Goal: Information Seeking & Learning: Learn about a topic

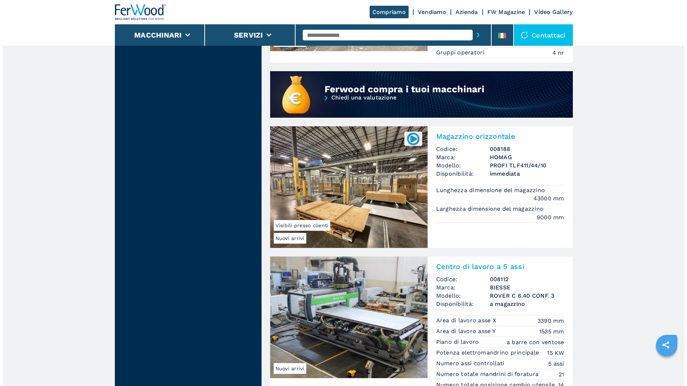
scroll to position [651, 0]
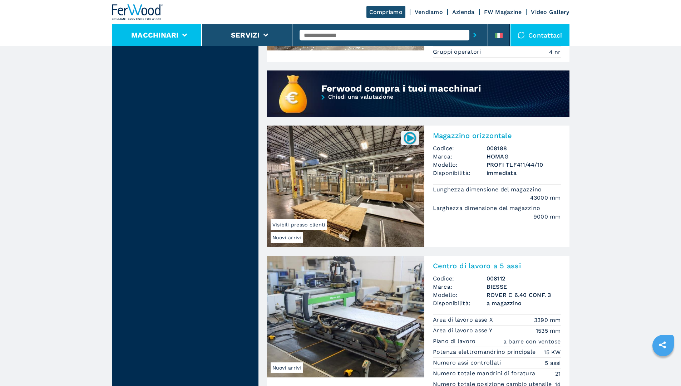
click at [176, 42] on li "Macchinari" at bounding box center [157, 34] width 91 height 21
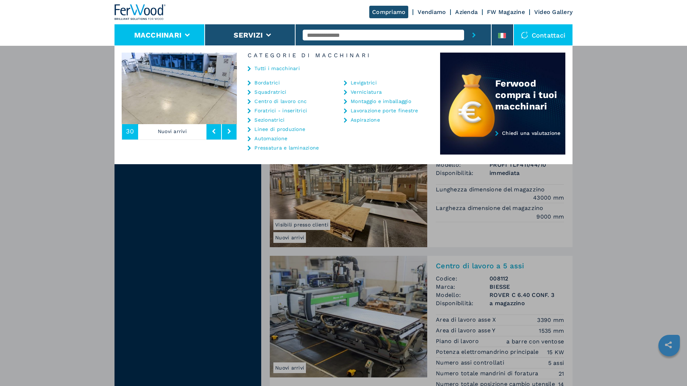
click at [261, 93] on link "Squadratrici" at bounding box center [270, 91] width 32 height 5
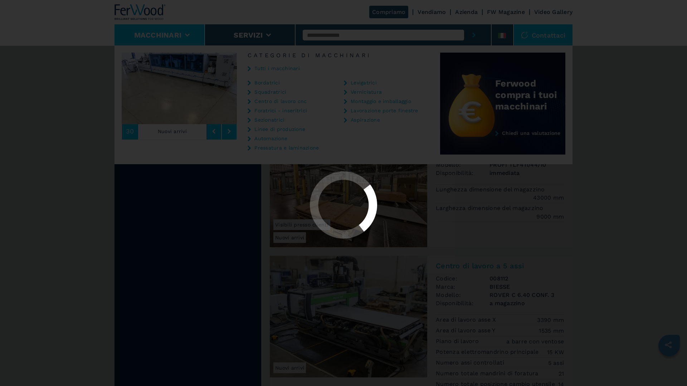
scroll to position [0, 0]
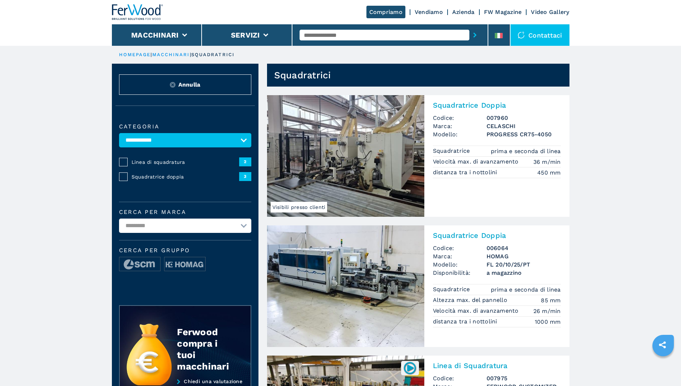
click at [177, 54] on link "macchinari" at bounding box center [171, 54] width 38 height 5
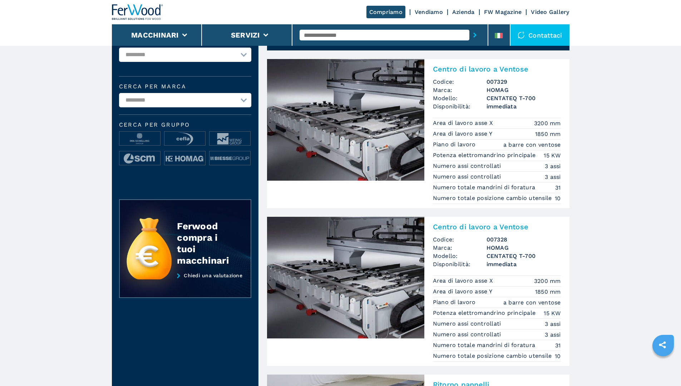
scroll to position [36, 0]
click at [350, 140] on img at bounding box center [345, 120] width 157 height 122
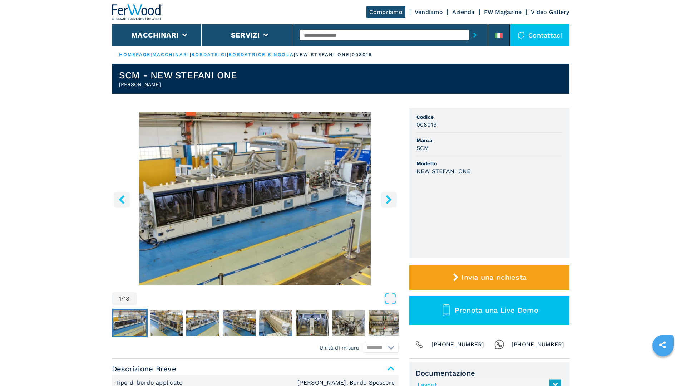
click at [293, 192] on img "Go to Slide 1" at bounding box center [255, 198] width 287 height 173
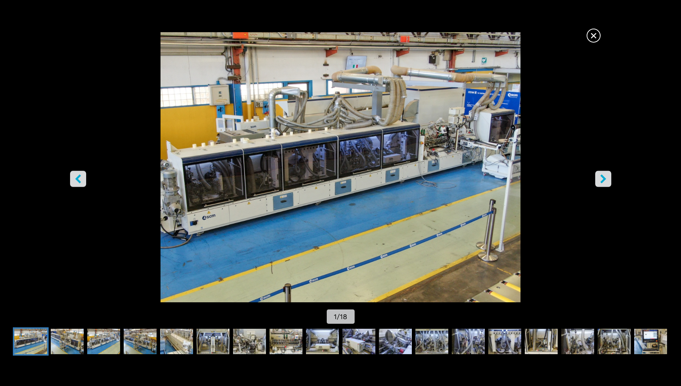
click at [599, 177] on icon "right-button" at bounding box center [603, 178] width 9 height 9
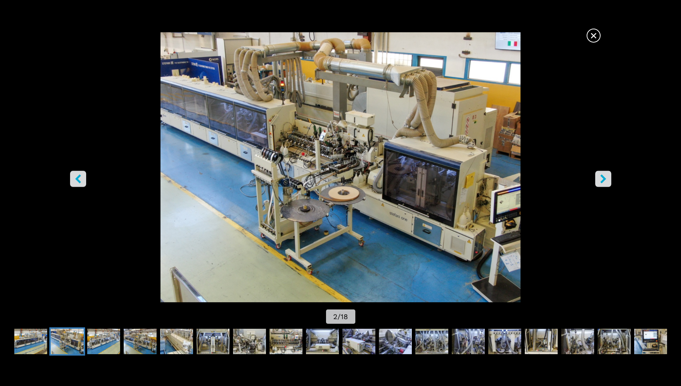
click at [599, 176] on icon "right-button" at bounding box center [603, 178] width 9 height 9
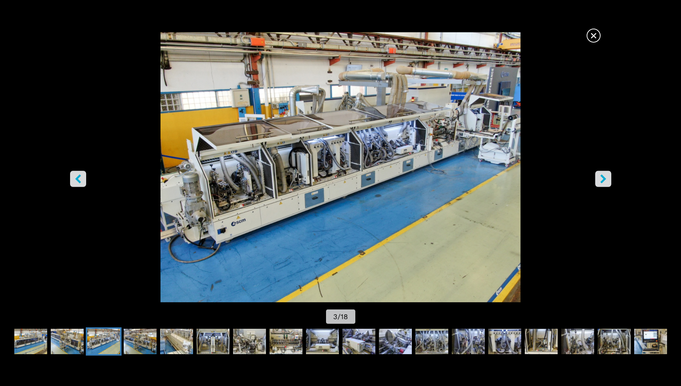
click at [599, 176] on icon "right-button" at bounding box center [603, 178] width 9 height 9
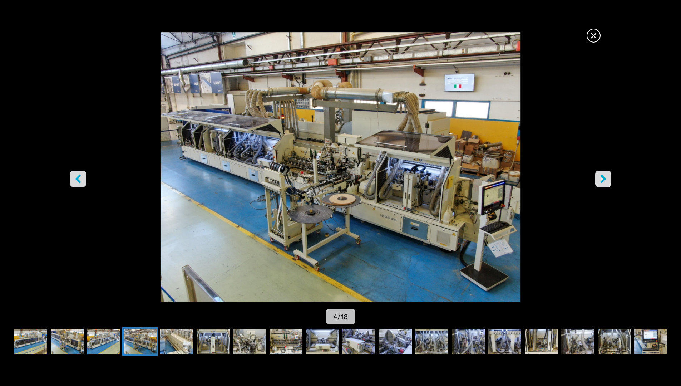
click at [599, 176] on icon "right-button" at bounding box center [603, 178] width 9 height 9
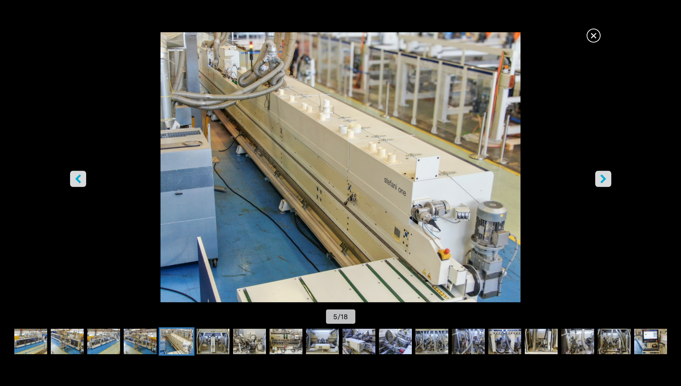
click at [599, 176] on icon "right-button" at bounding box center [603, 178] width 9 height 9
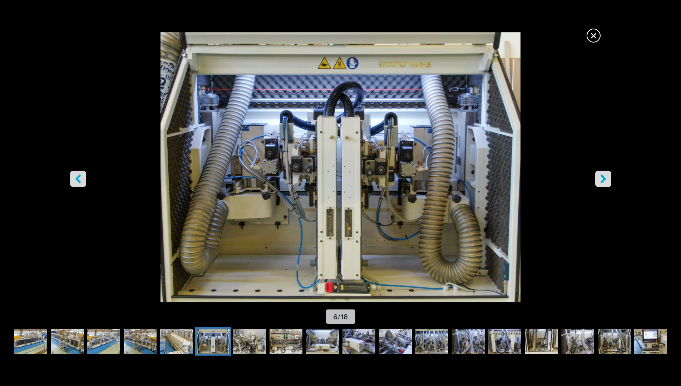
click at [599, 176] on icon "right-button" at bounding box center [603, 178] width 9 height 9
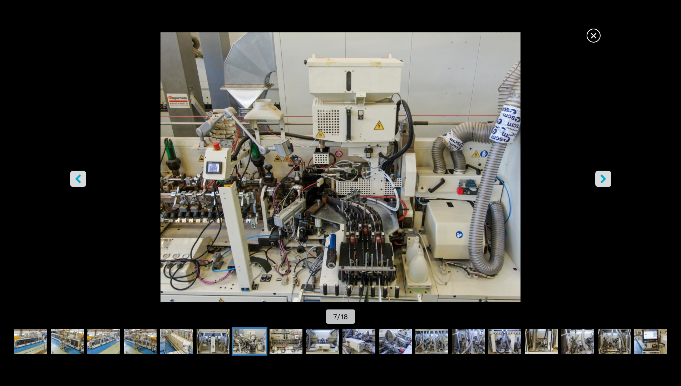
click at [599, 176] on icon "right-button" at bounding box center [603, 178] width 9 height 9
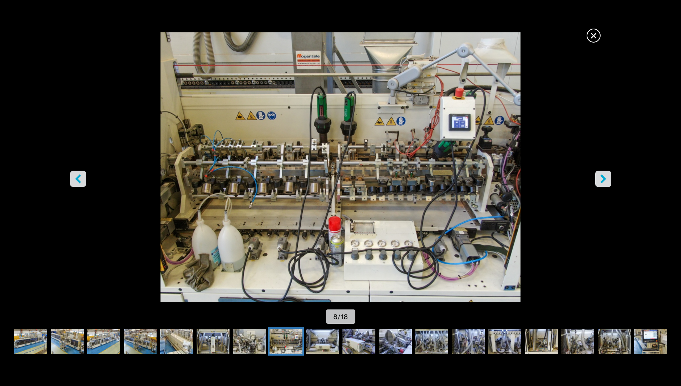
click at [599, 176] on icon "right-button" at bounding box center [603, 178] width 9 height 9
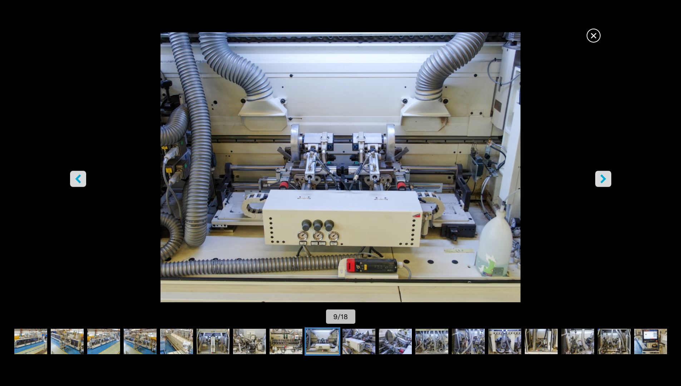
click at [599, 176] on icon "right-button" at bounding box center [603, 178] width 9 height 9
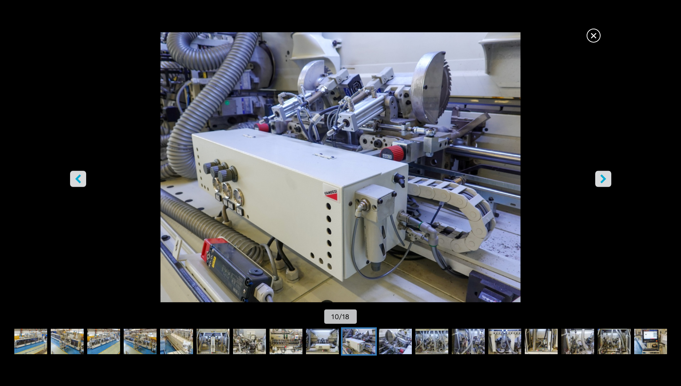
click at [599, 176] on icon "right-button" at bounding box center [603, 178] width 9 height 9
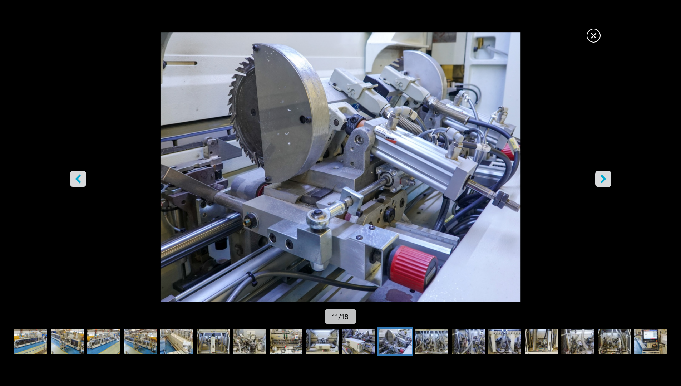
click at [599, 176] on icon "right-button" at bounding box center [603, 178] width 9 height 9
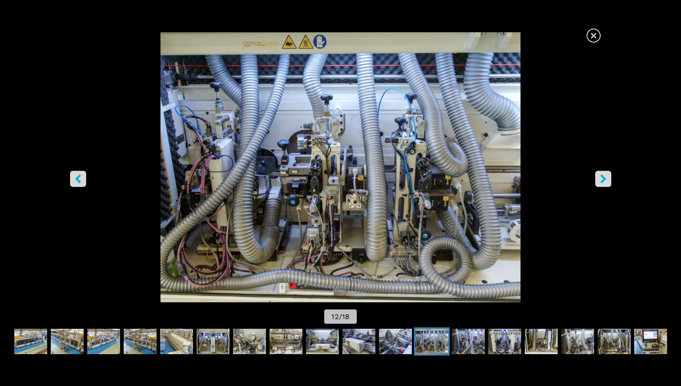
click at [599, 176] on icon "right-button" at bounding box center [603, 178] width 9 height 9
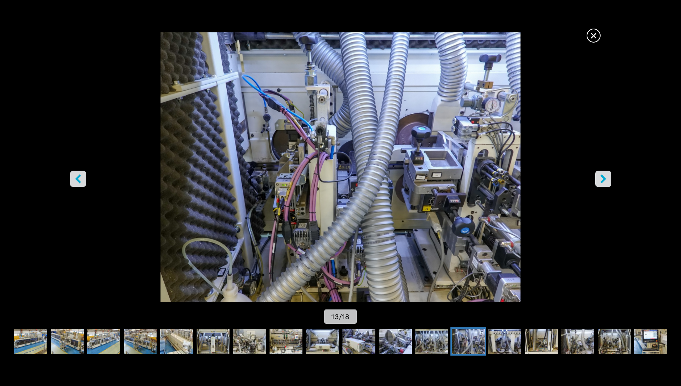
click at [599, 176] on icon "right-button" at bounding box center [603, 178] width 9 height 9
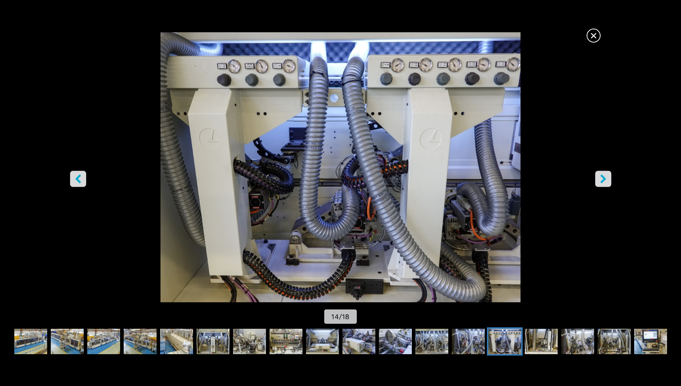
click at [595, 32] on span "×" at bounding box center [594, 34] width 13 height 13
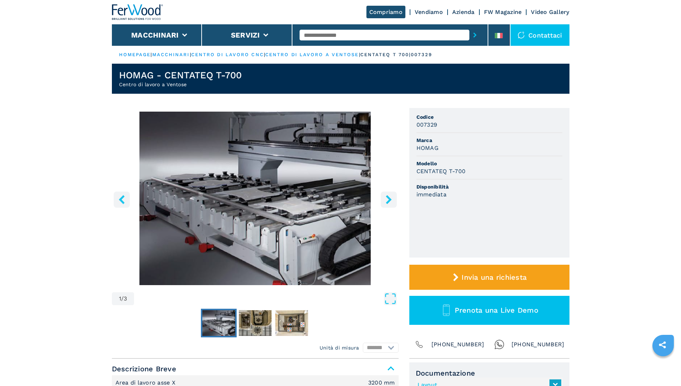
click at [394, 198] on button "right-button" at bounding box center [389, 199] width 16 height 16
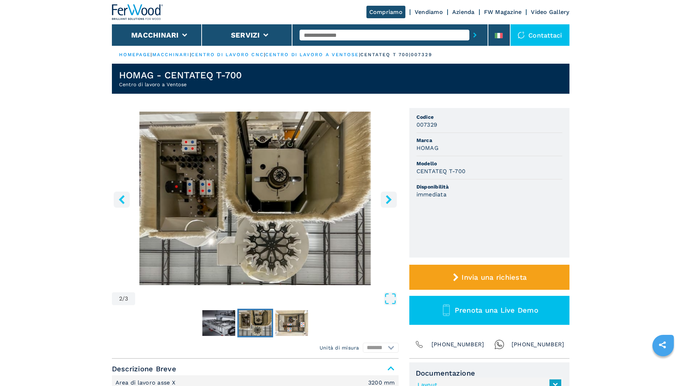
click at [394, 198] on button "right-button" at bounding box center [389, 199] width 16 height 16
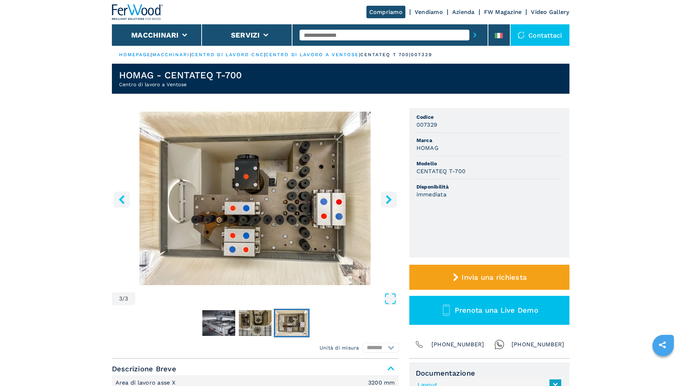
click at [394, 198] on button "right-button" at bounding box center [389, 199] width 16 height 16
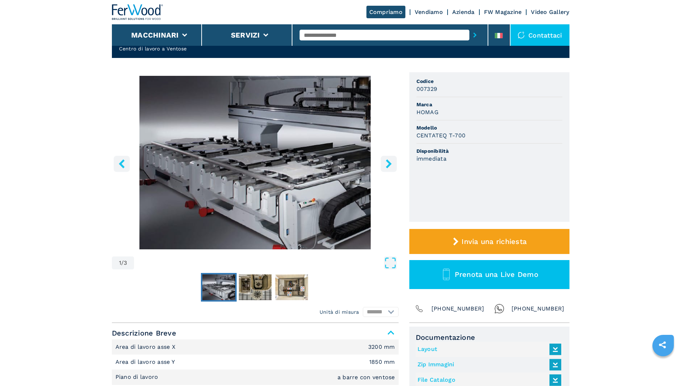
scroll to position [143, 0]
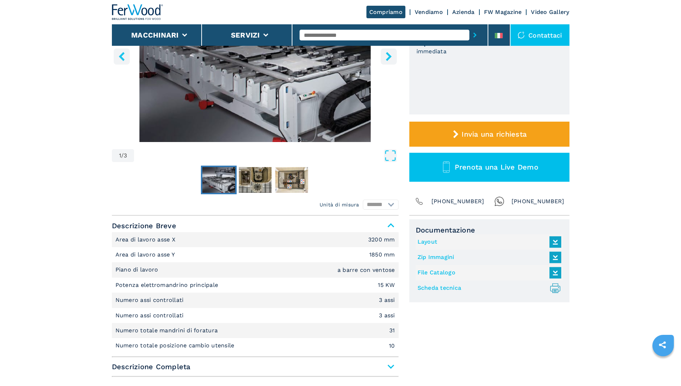
click at [425, 242] on link "Layout" at bounding box center [488, 242] width 140 height 12
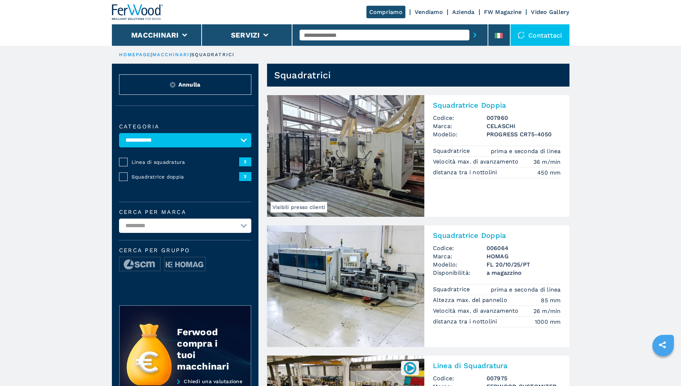
click at [165, 55] on link "macchinari" at bounding box center [171, 54] width 38 height 5
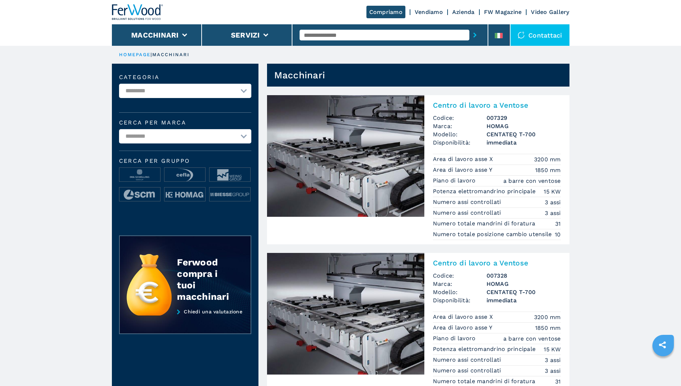
click at [158, 139] on select "**********" at bounding box center [185, 136] width 132 height 14
click at [173, 91] on select "**********" at bounding box center [185, 91] width 132 height 14
select select "**********"
click at [119, 84] on select "**********" at bounding box center [185, 91] width 132 height 14
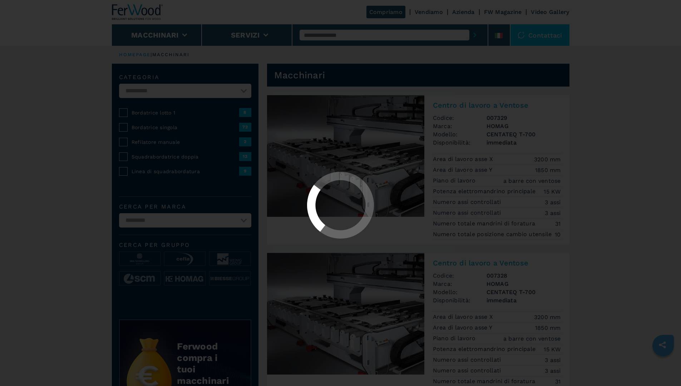
select select "**********"
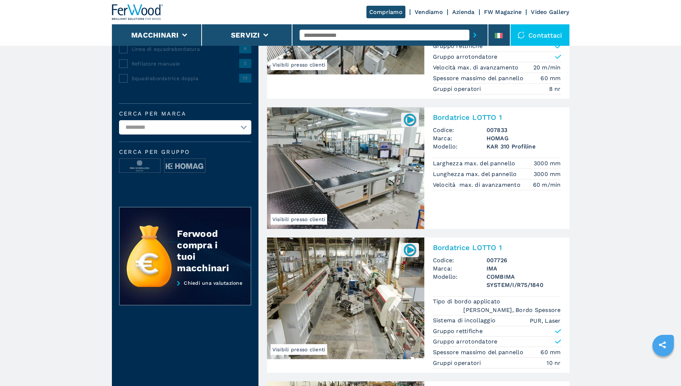
scroll to position [72, 0]
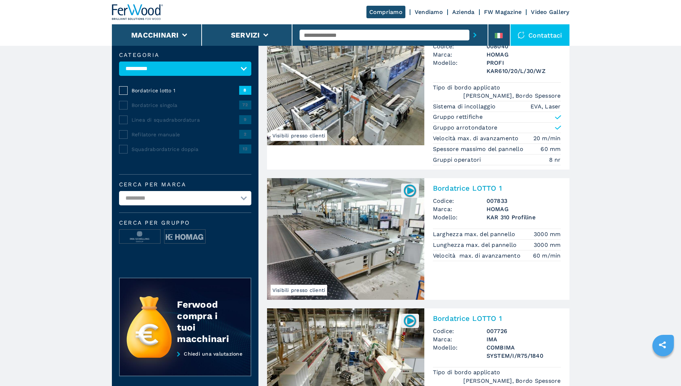
click at [376, 98] on img at bounding box center [345, 85] width 157 height 122
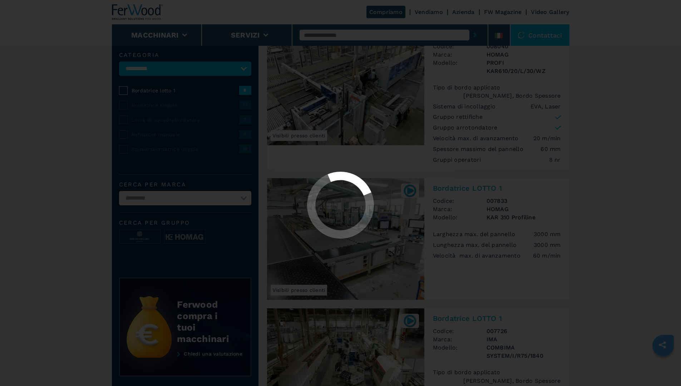
scroll to position [0, 0]
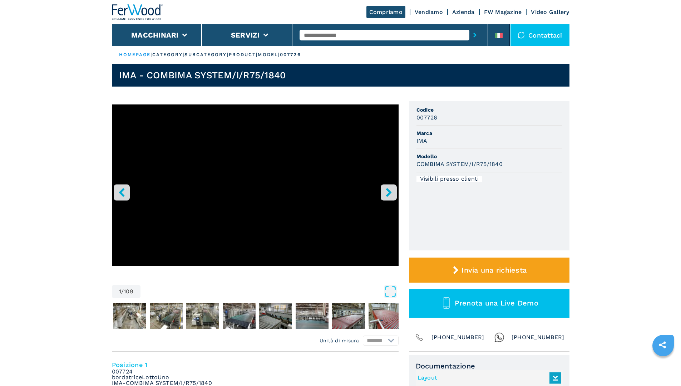
click at [430, 372] on link "Layout" at bounding box center [488, 378] width 140 height 12
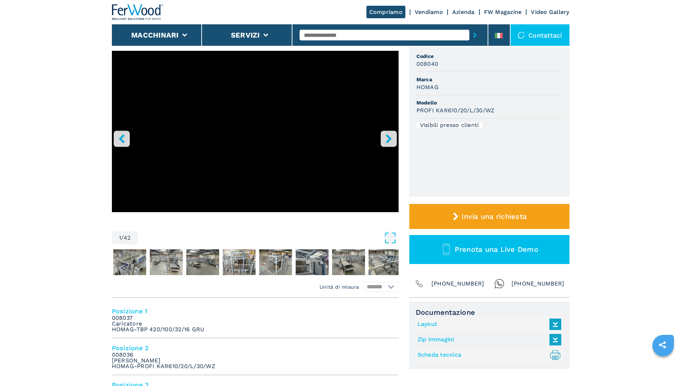
scroll to position [143, 0]
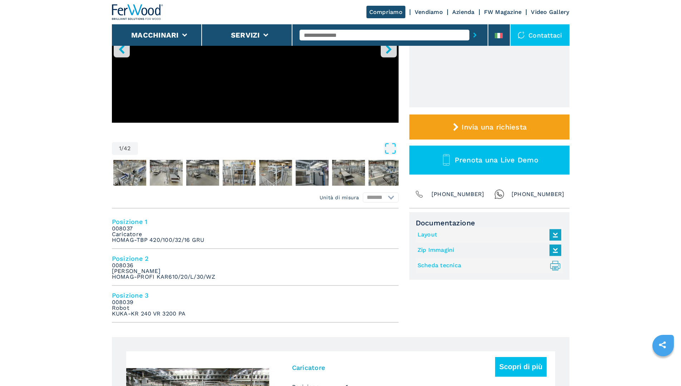
click at [430, 234] on link "Layout" at bounding box center [488, 235] width 140 height 12
click at [135, 171] on img "Go to Slide 2" at bounding box center [129, 173] width 33 height 26
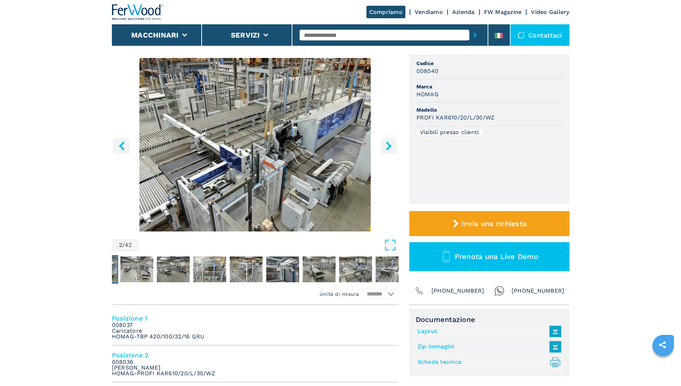
scroll to position [36, 0]
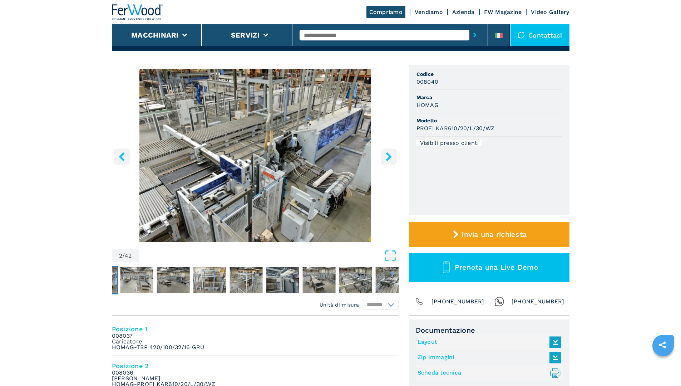
click at [246, 180] on img "Go to Slide 2" at bounding box center [255, 155] width 287 height 173
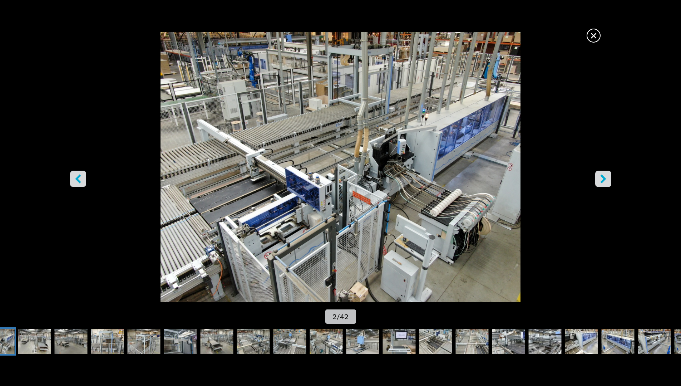
scroll to position [0, 0]
click at [603, 177] on icon "right-button" at bounding box center [604, 178] width 6 height 9
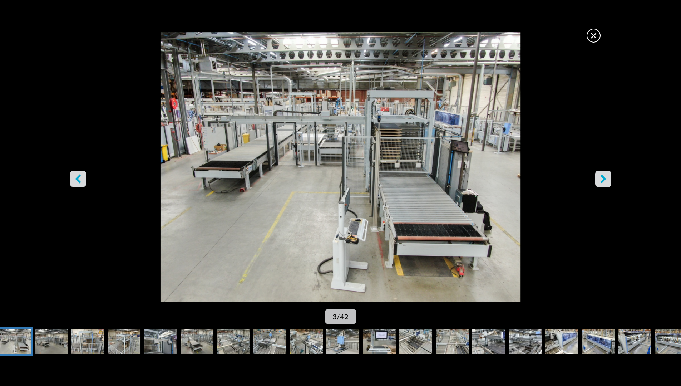
click at [602, 177] on icon "right-button" at bounding box center [604, 178] width 6 height 9
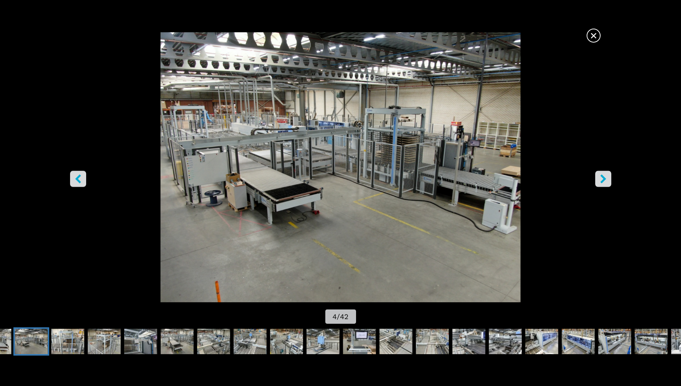
click at [602, 177] on icon "right-button" at bounding box center [604, 178] width 6 height 9
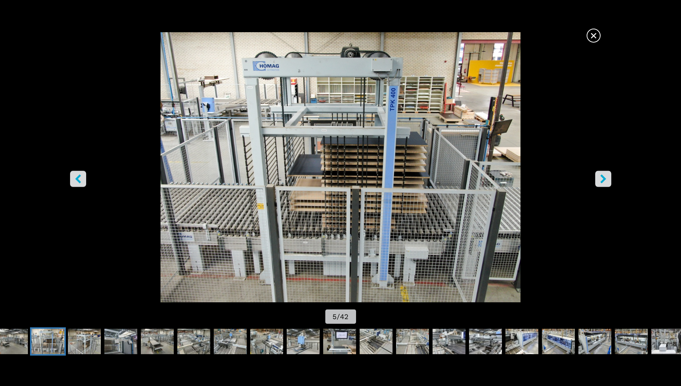
click at [602, 177] on icon "right-button" at bounding box center [604, 178] width 6 height 9
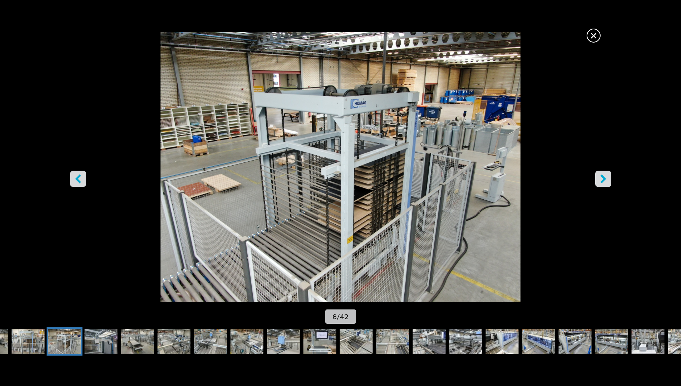
click at [602, 177] on icon "right-button" at bounding box center [604, 178] width 6 height 9
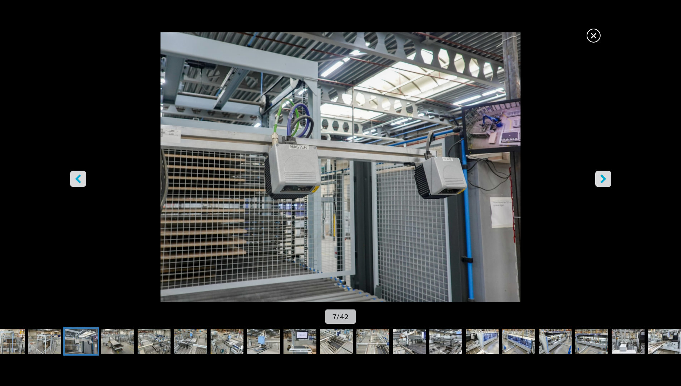
click at [602, 177] on icon "right-button" at bounding box center [604, 178] width 6 height 9
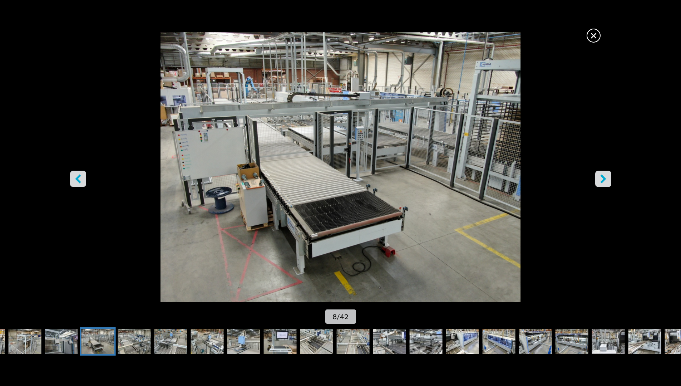
click at [602, 177] on icon "right-button" at bounding box center [604, 178] width 6 height 9
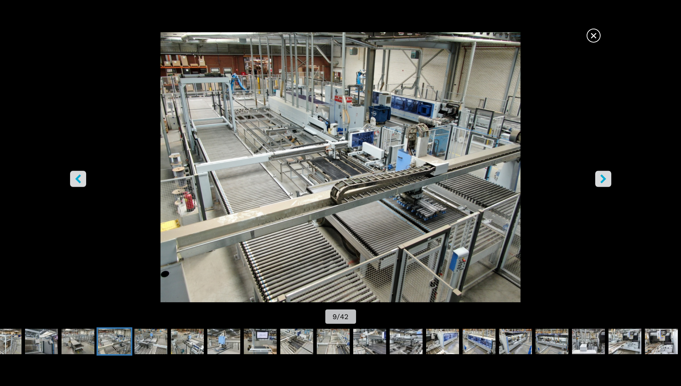
click at [602, 177] on icon "right-button" at bounding box center [604, 178] width 6 height 9
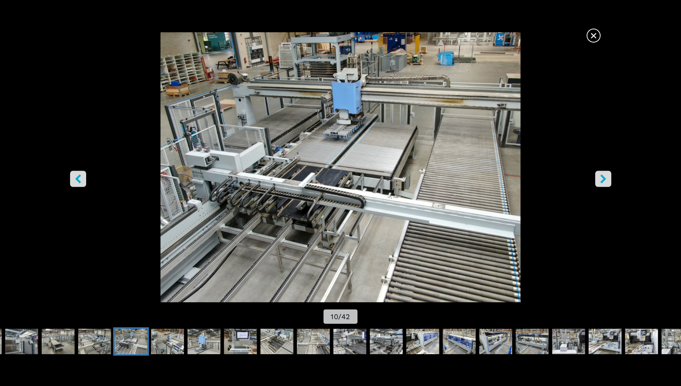
click at [602, 177] on icon "right-button" at bounding box center [604, 178] width 6 height 9
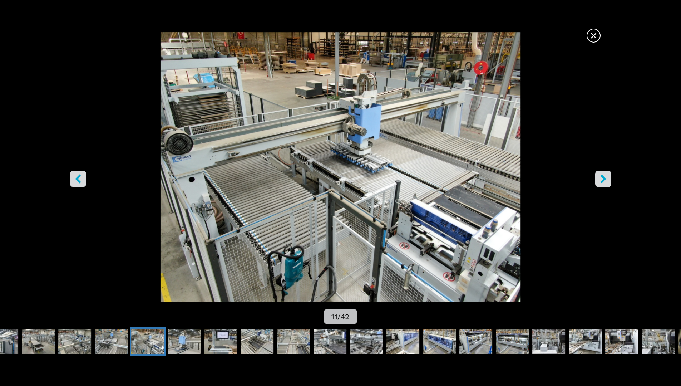
click at [602, 177] on icon "right-button" at bounding box center [604, 178] width 6 height 9
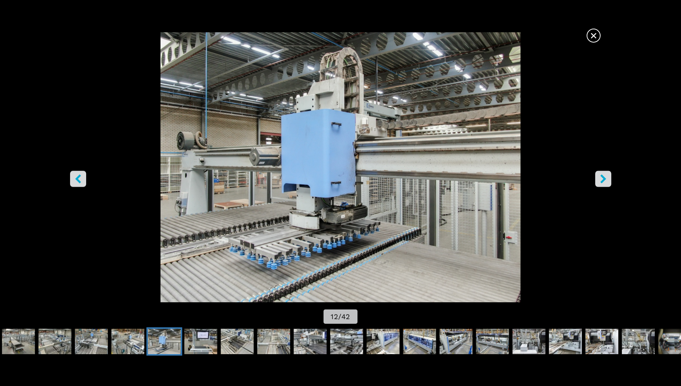
click at [602, 177] on icon "right-button" at bounding box center [604, 178] width 6 height 9
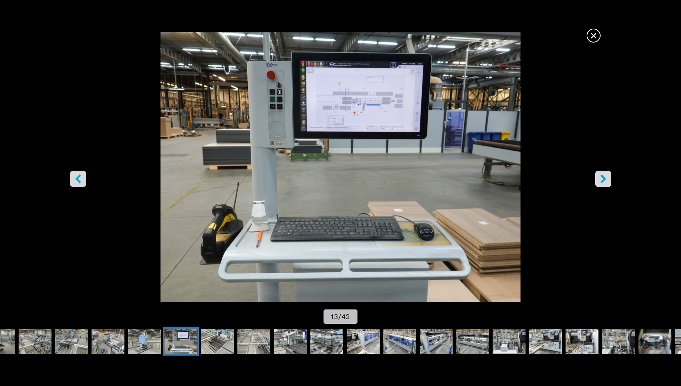
click at [600, 176] on icon "right-button" at bounding box center [603, 178] width 9 height 9
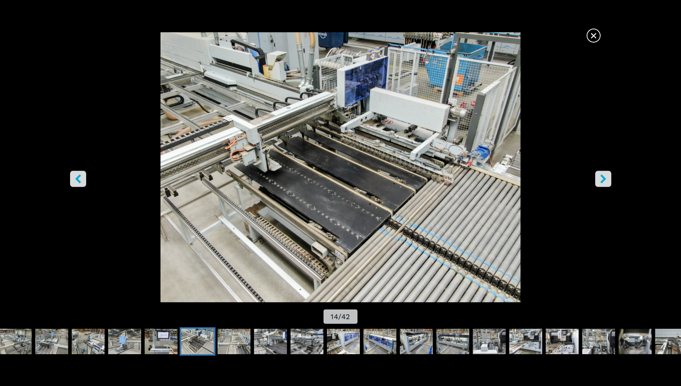
click at [601, 180] on icon "right-button" at bounding box center [603, 178] width 9 height 9
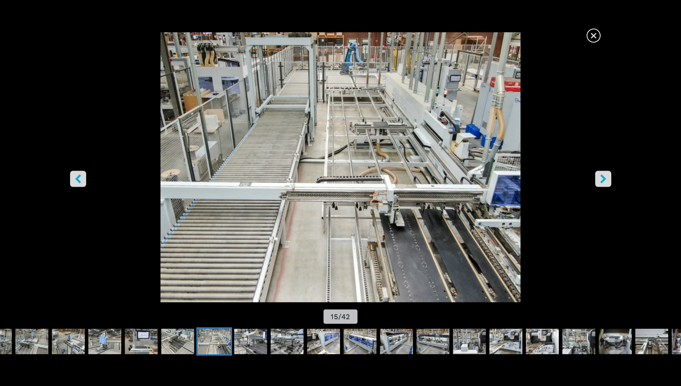
click at [601, 180] on icon "right-button" at bounding box center [603, 178] width 9 height 9
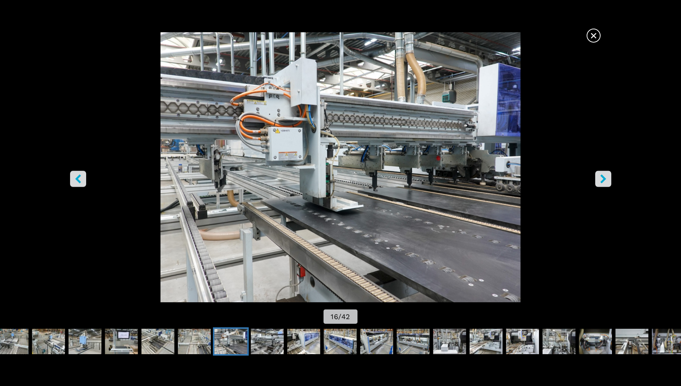
click at [617, 174] on img "Go to Slide 16" at bounding box center [340, 167] width 613 height 270
click at [606, 179] on icon "right-button" at bounding box center [604, 178] width 6 height 9
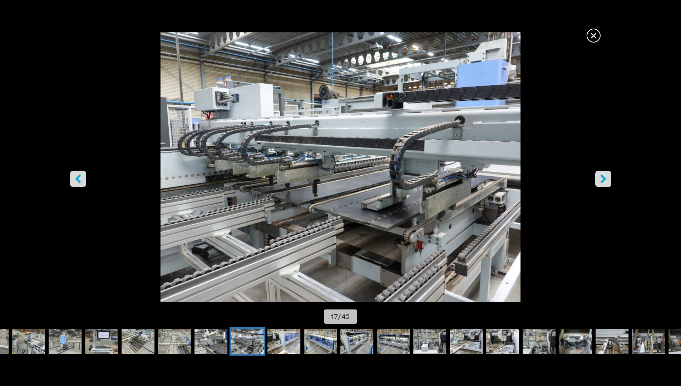
click at [604, 180] on icon "right-button" at bounding box center [604, 178] width 6 height 9
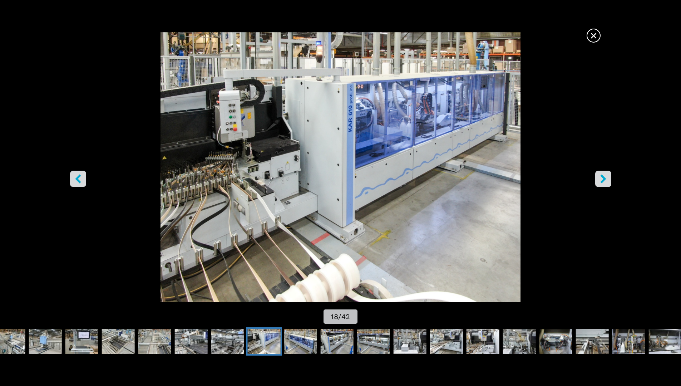
click at [604, 180] on icon "right-button" at bounding box center [604, 178] width 6 height 9
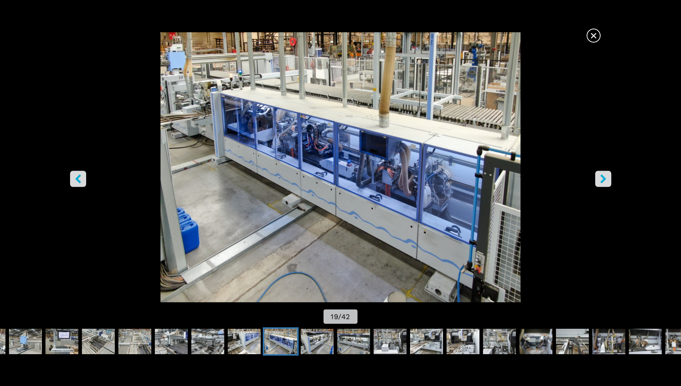
click at [605, 180] on icon "right-button" at bounding box center [604, 178] width 6 height 9
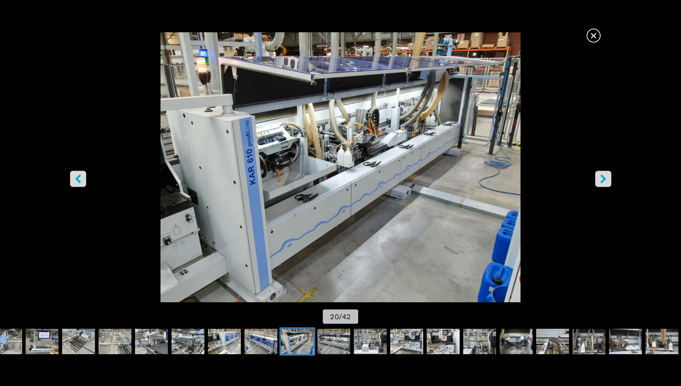
click at [605, 180] on icon "right-button" at bounding box center [604, 178] width 6 height 9
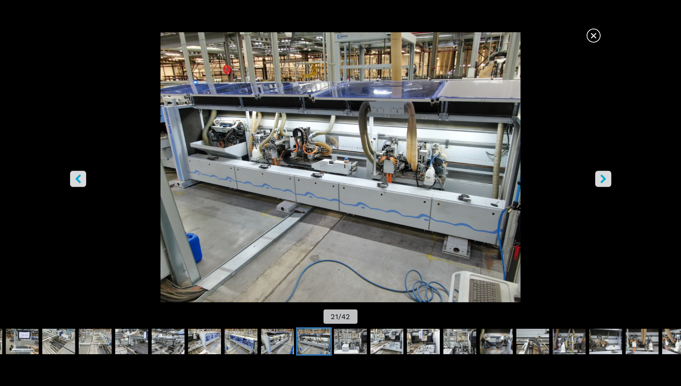
click at [605, 180] on icon "right-button" at bounding box center [604, 178] width 6 height 9
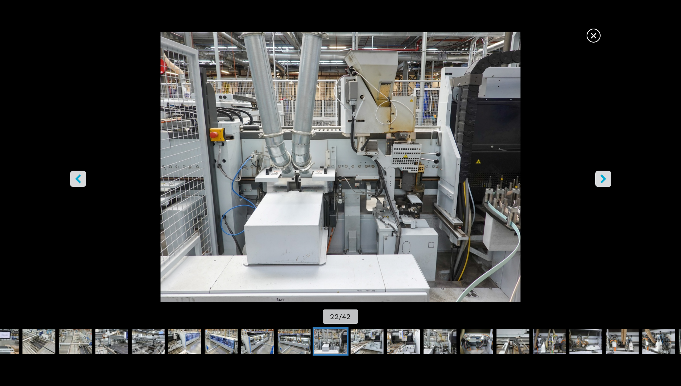
click at [605, 180] on icon "right-button" at bounding box center [604, 178] width 6 height 9
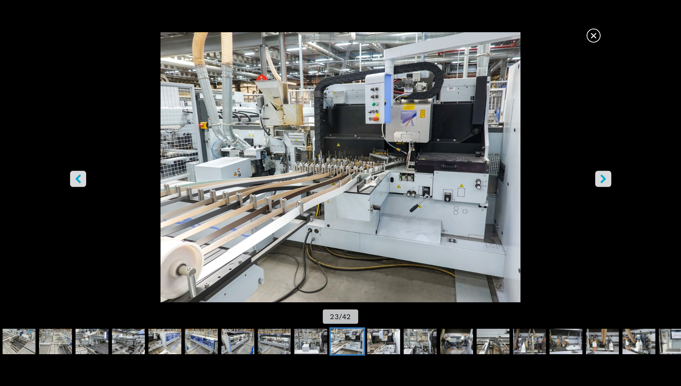
click at [605, 179] on icon "right-button" at bounding box center [604, 178] width 6 height 9
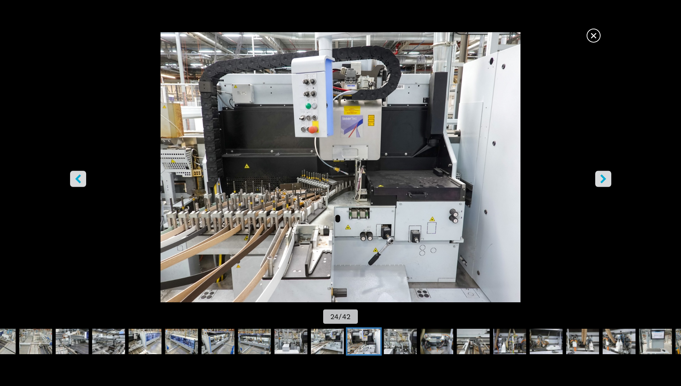
click at [605, 179] on icon "right-button" at bounding box center [604, 178] width 6 height 9
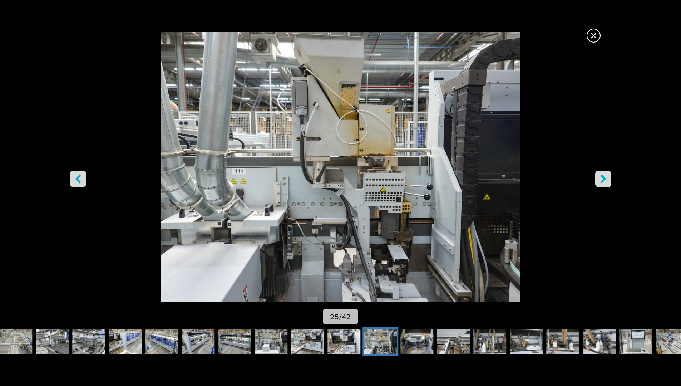
click at [605, 179] on icon "right-button" at bounding box center [604, 178] width 6 height 9
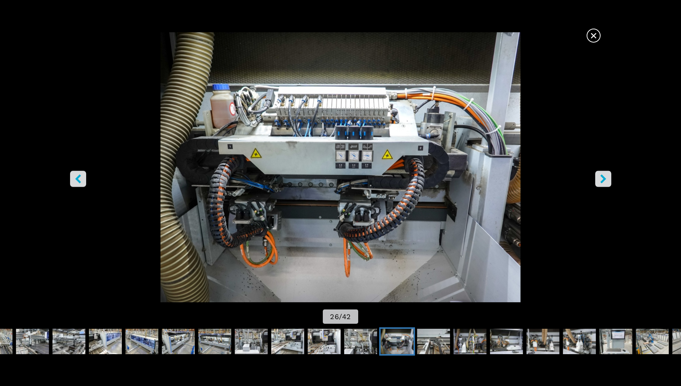
click at [605, 179] on icon "right-button" at bounding box center [604, 178] width 6 height 9
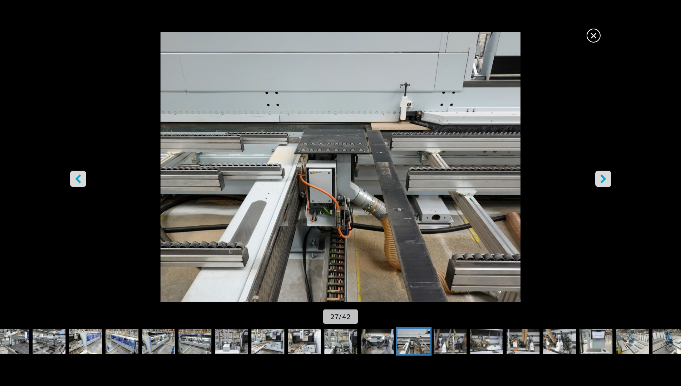
click at [605, 177] on icon "right-button" at bounding box center [604, 178] width 6 height 9
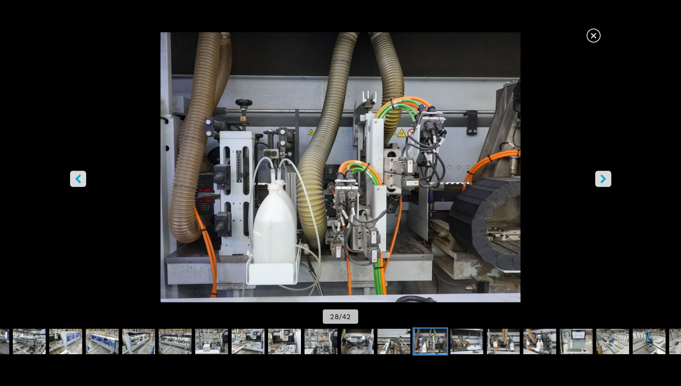
click at [592, 38] on span "×" at bounding box center [594, 34] width 13 height 13
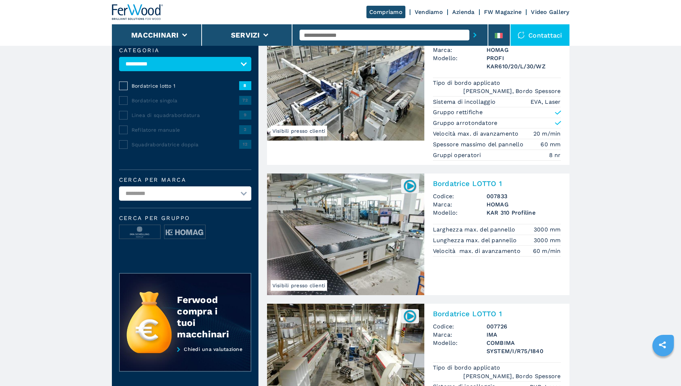
scroll to position [60, 0]
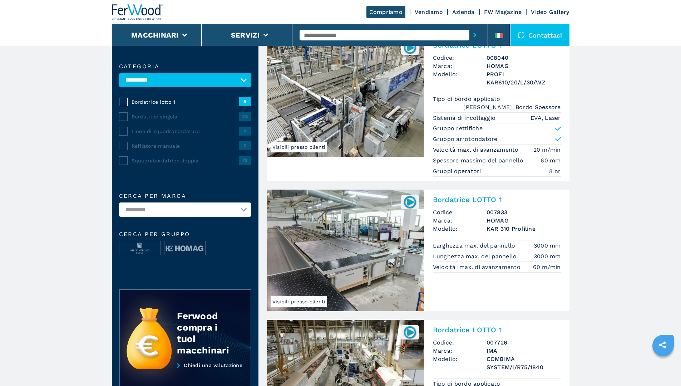
click at [148, 134] on span "Linea di squadrabordatura" at bounding box center [186, 131] width 108 height 7
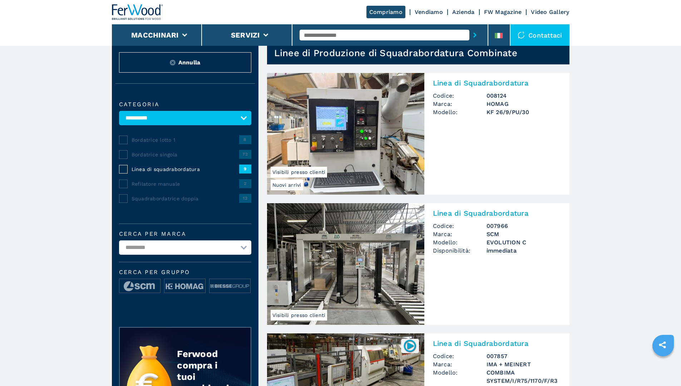
scroll to position [179, 0]
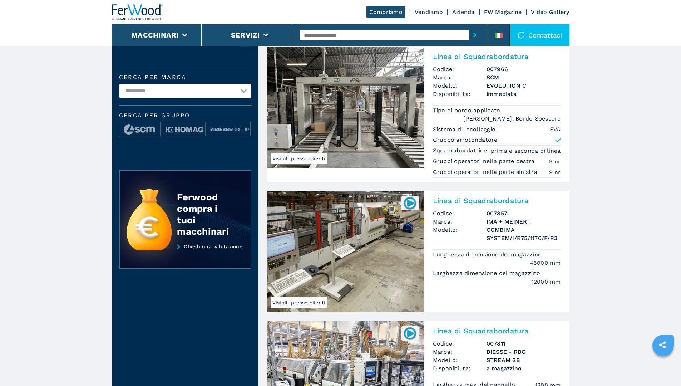
click at [362, 235] on img at bounding box center [345, 252] width 157 height 122
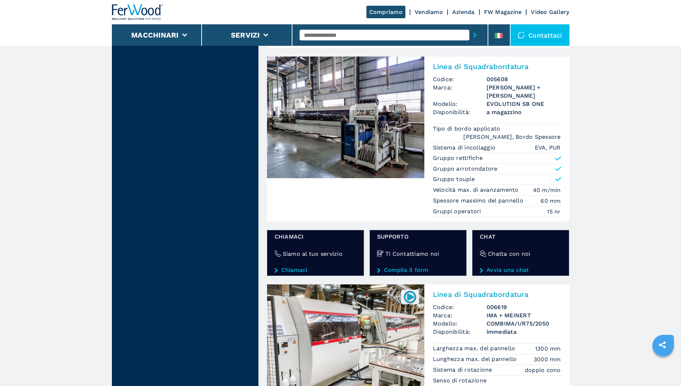
scroll to position [1145, 0]
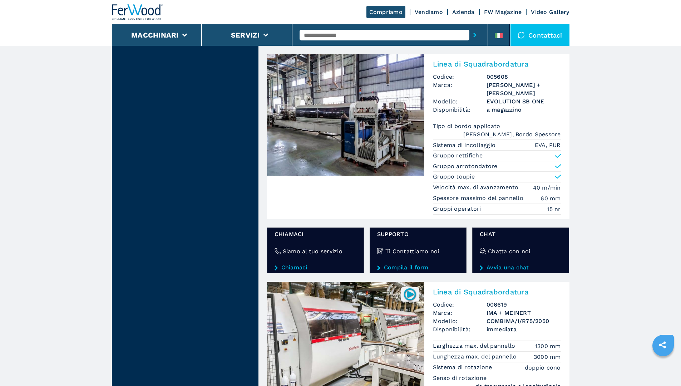
click at [344, 119] on img at bounding box center [345, 115] width 157 height 122
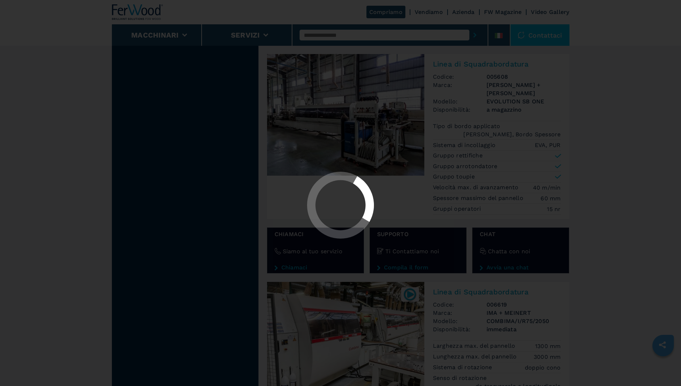
scroll to position [0, 0]
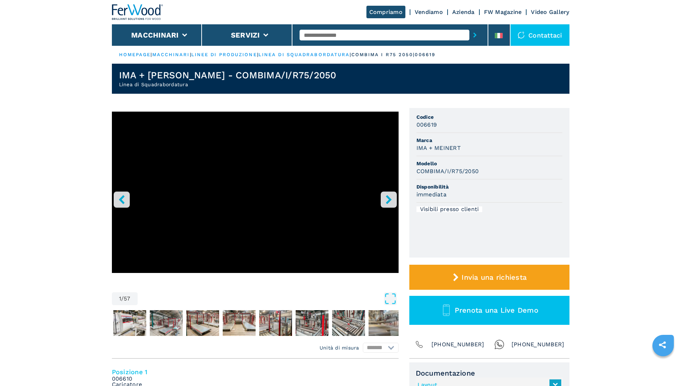
click at [431, 379] on link "Layout" at bounding box center [488, 385] width 140 height 12
select select "**********"
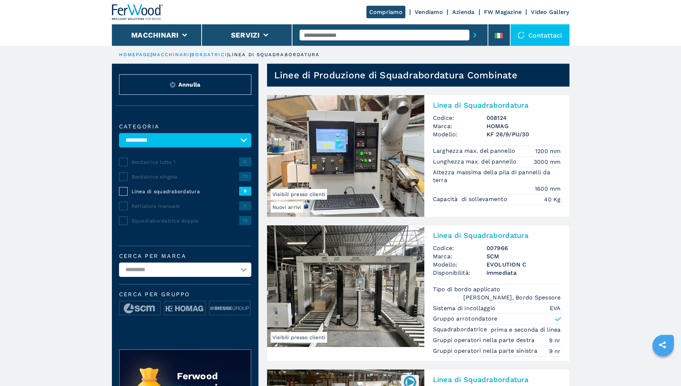
click at [160, 217] on span "Squadrabordatrice doppia" at bounding box center [186, 220] width 108 height 7
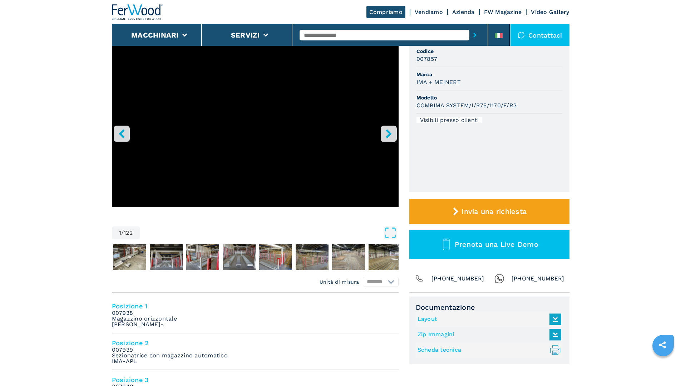
scroll to position [107, 0]
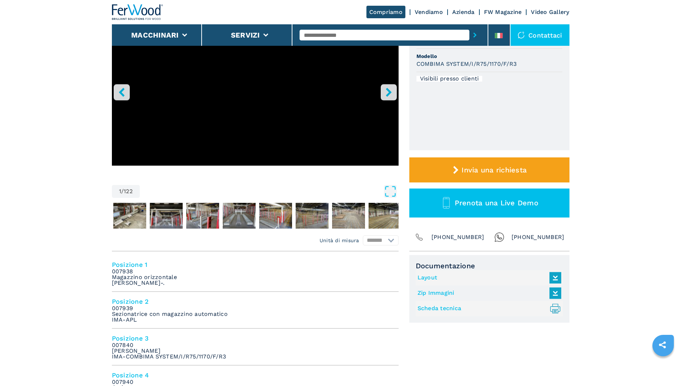
click at [430, 275] on link "Layout" at bounding box center [488, 278] width 140 height 12
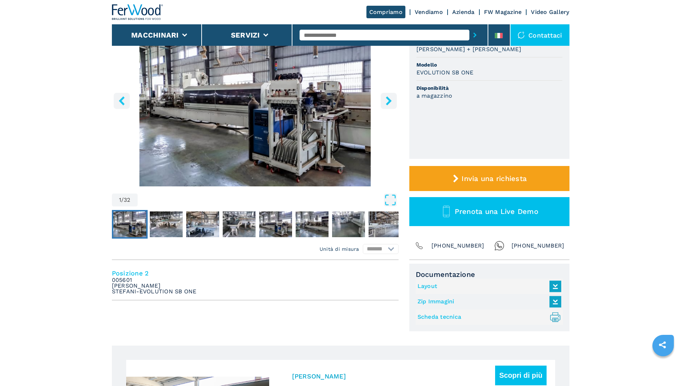
scroll to position [99, 0]
click at [385, 102] on icon "right-button" at bounding box center [389, 100] width 9 height 9
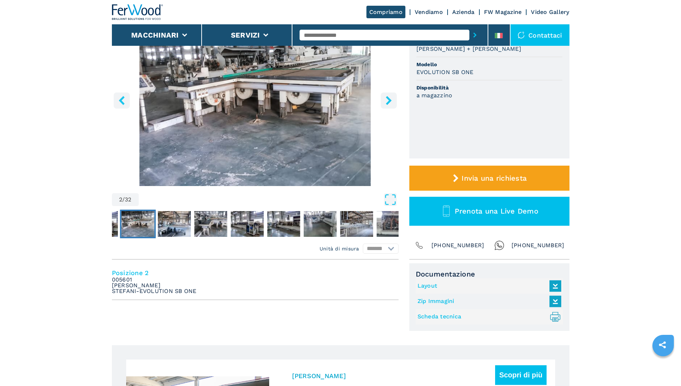
scroll to position [0, 0]
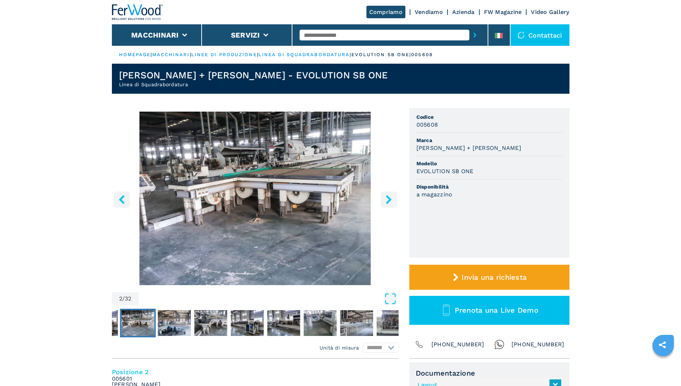
click at [299, 175] on img "Go to Slide 2" at bounding box center [255, 198] width 287 height 173
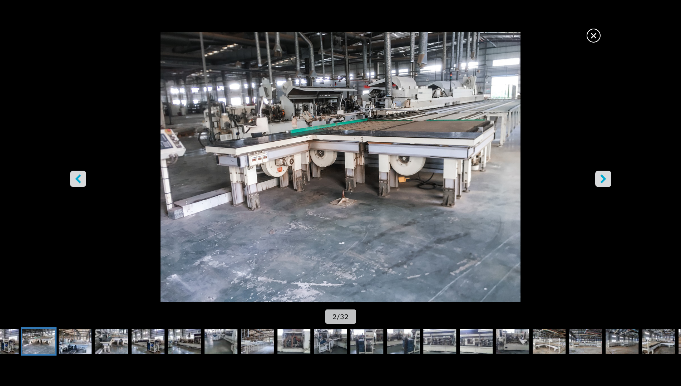
click at [603, 178] on icon "right-button" at bounding box center [604, 178] width 6 height 9
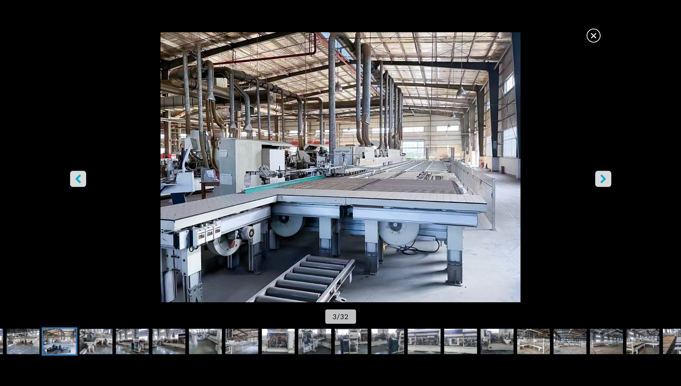
click at [603, 178] on icon "right-button" at bounding box center [604, 178] width 6 height 9
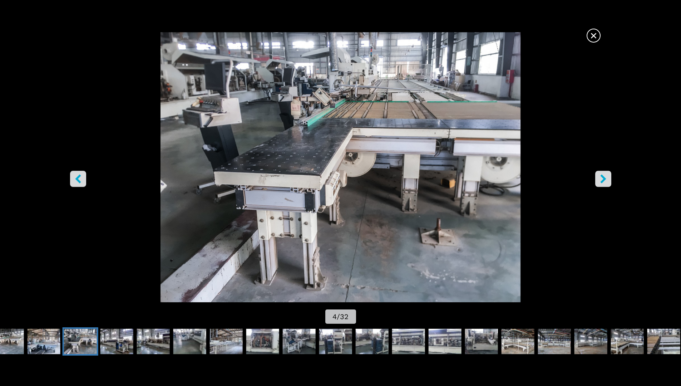
click at [603, 178] on icon "right-button" at bounding box center [604, 178] width 6 height 9
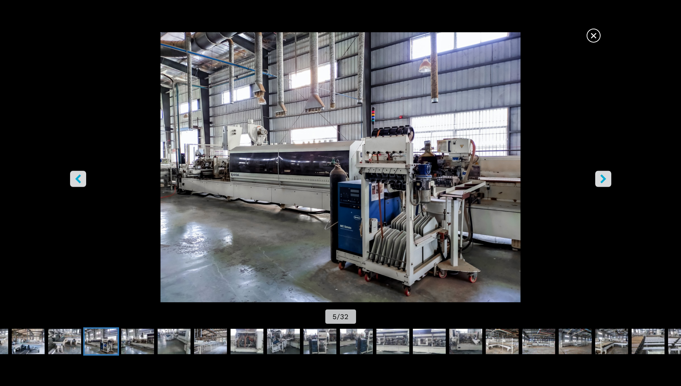
click at [603, 178] on icon "right-button" at bounding box center [604, 178] width 6 height 9
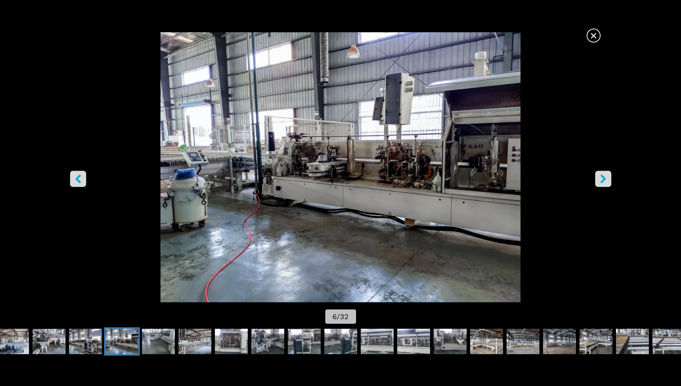
click at [603, 178] on icon "right-button" at bounding box center [604, 178] width 6 height 9
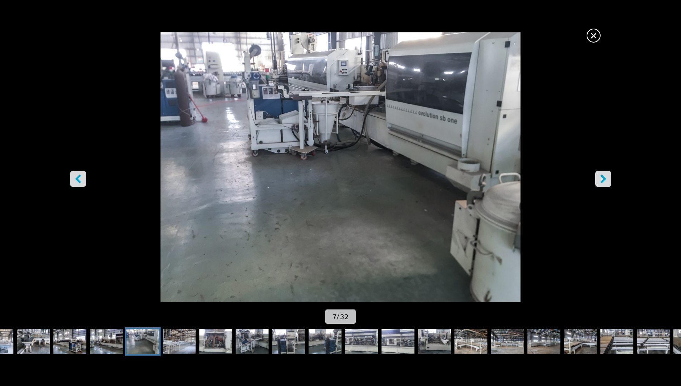
click at [603, 178] on icon "right-button" at bounding box center [604, 178] width 6 height 9
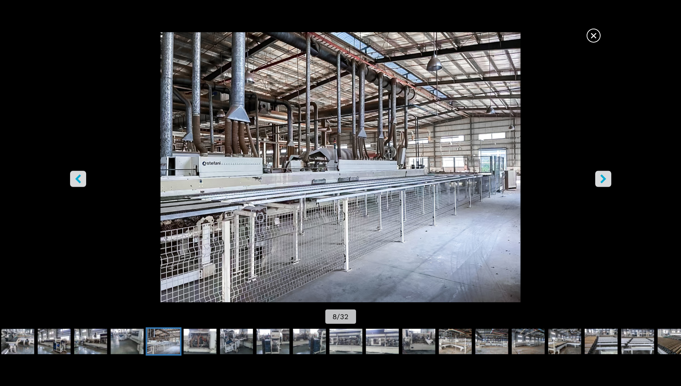
click at [603, 178] on icon "right-button" at bounding box center [604, 178] width 6 height 9
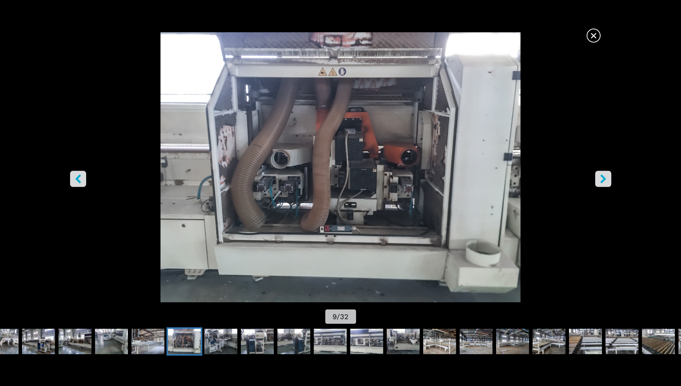
click at [603, 178] on icon "right-button" at bounding box center [604, 178] width 6 height 9
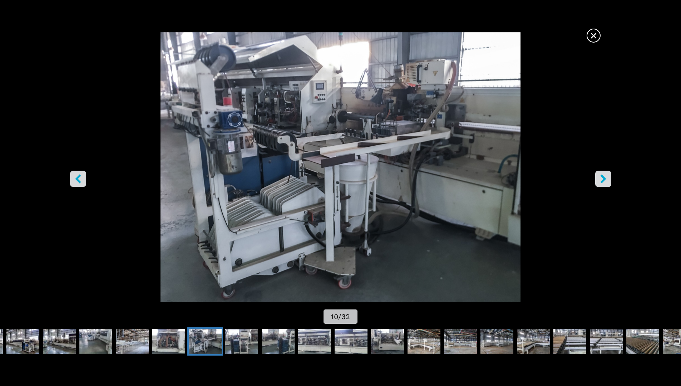
click at [595, 34] on span "×" at bounding box center [594, 34] width 13 height 13
